Goal: Find specific page/section: Find specific page/section

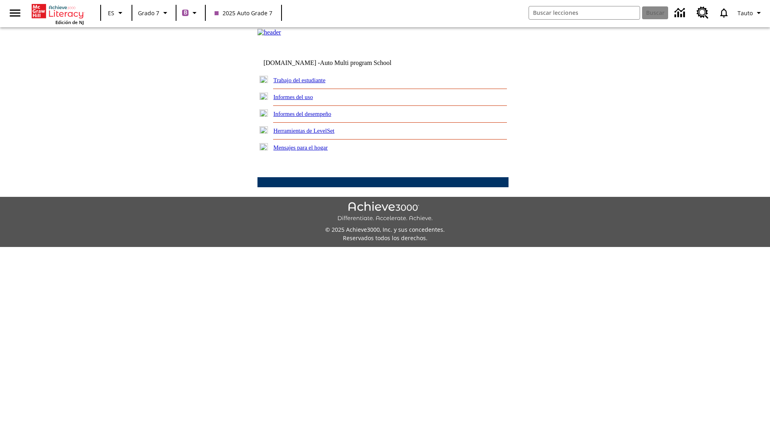
click at [309, 83] on link "Trabajo del estudiante" at bounding box center [300, 80] width 52 height 6
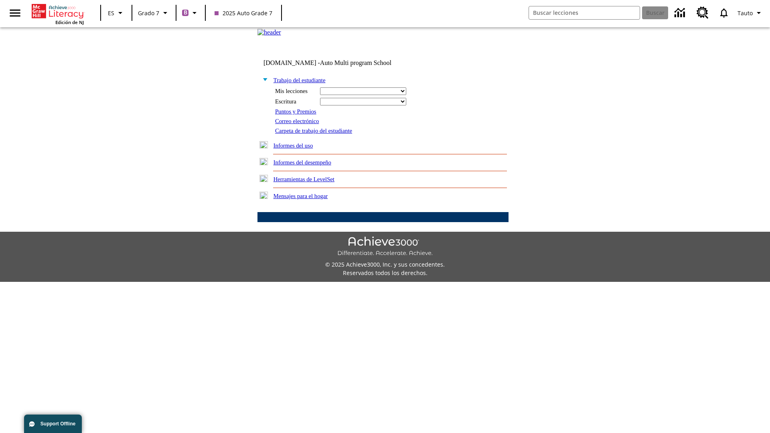
click at [300, 124] on link "Correo electrónico" at bounding box center [297, 121] width 44 height 6
